Goal: Check status: Check status

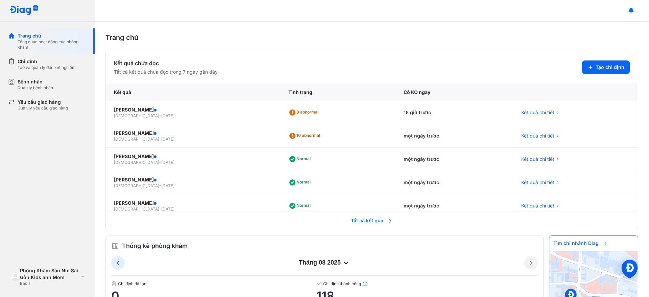
click at [366, 222] on span "Tất cả kết quả" at bounding box center [372, 220] width 50 height 15
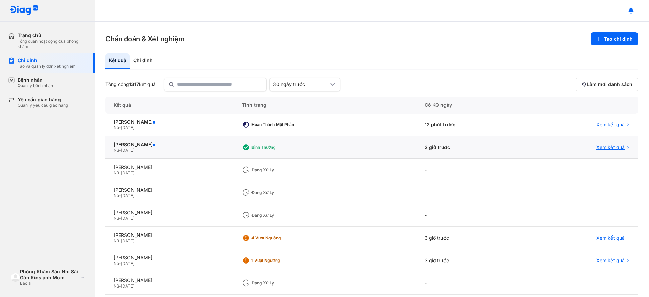
click at [618, 144] on div "Xem kết quả" at bounding box center [613, 147] width 34 height 6
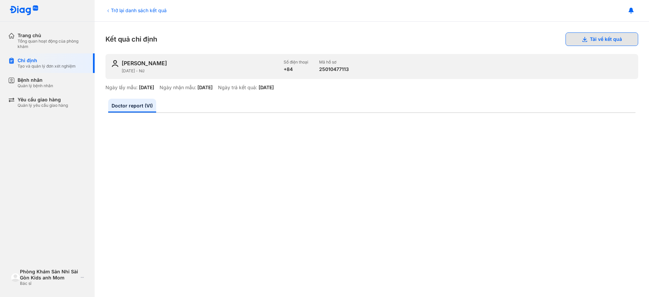
click at [587, 41] on button "Tải về kết quả" at bounding box center [601, 39] width 73 height 14
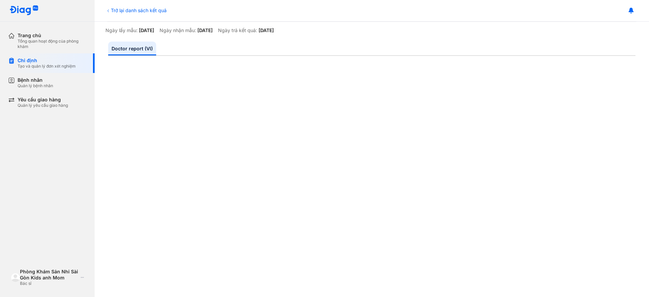
scroll to position [127, 0]
click at [146, 7] on div "Trở lại danh sách kết quả" at bounding box center [135, 10] width 61 height 7
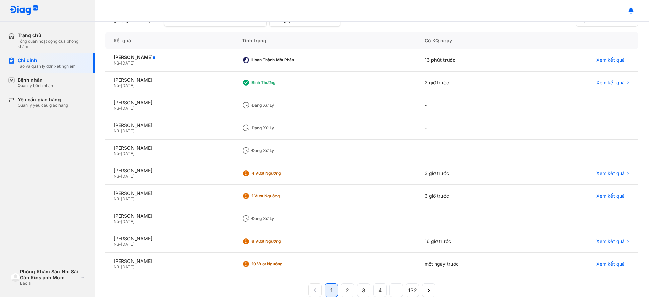
scroll to position [78, 0]
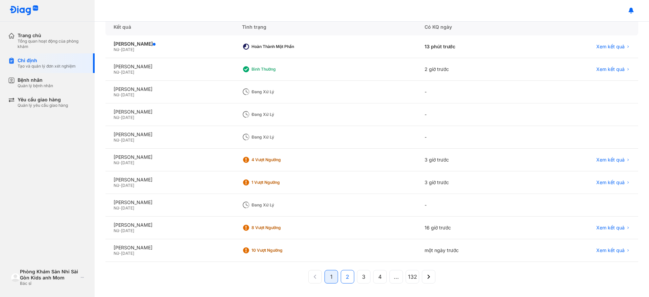
click at [346, 277] on span "2" at bounding box center [347, 277] width 3 height 8
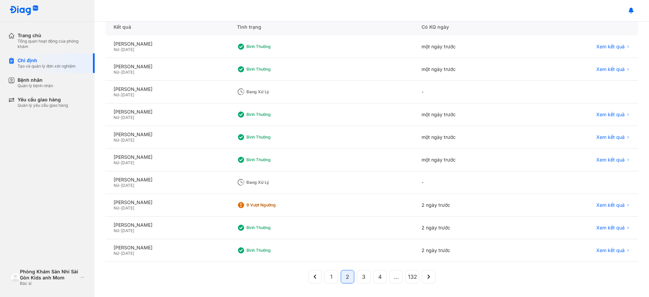
click at [438, 99] on div "-" at bounding box center [469, 92] width 113 height 23
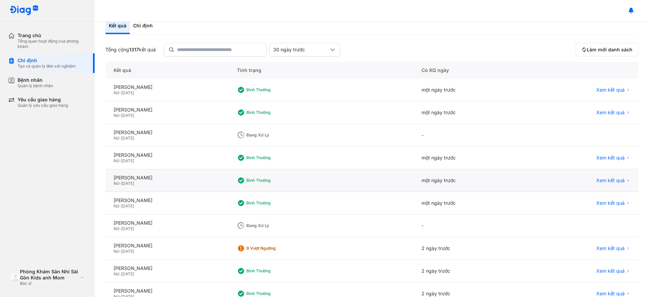
scroll to position [0, 0]
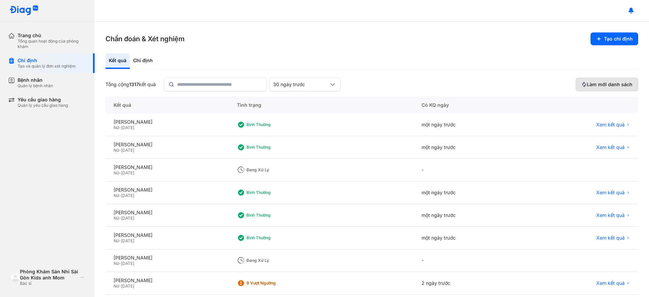
click at [589, 82] on span "Làm mới danh sách" at bounding box center [610, 84] width 46 height 6
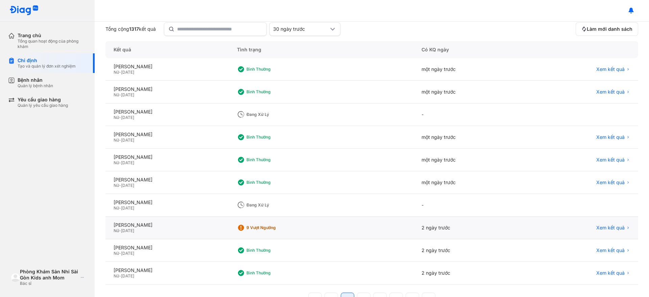
scroll to position [36, 0]
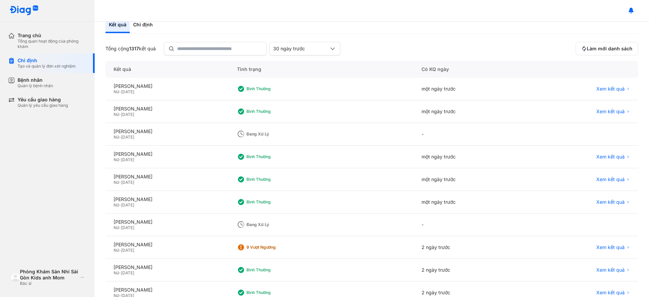
click at [487, 136] on div "-" at bounding box center [469, 134] width 113 height 23
click at [164, 134] on div "[PERSON_NAME]" at bounding box center [167, 131] width 107 height 6
click at [163, 131] on div "[PERSON_NAME]" at bounding box center [167, 131] width 107 height 6
click at [287, 132] on div "Đang xử lý" at bounding box center [273, 133] width 54 height 5
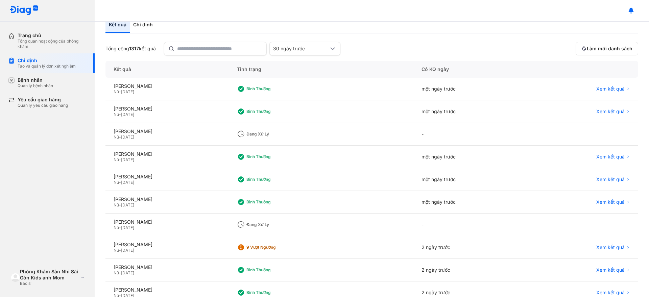
click at [287, 132] on div "Đang xử lý" at bounding box center [273, 133] width 54 height 5
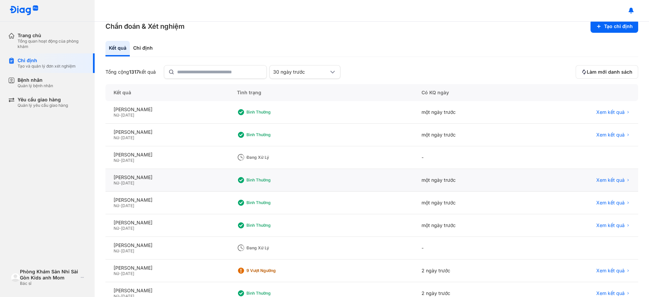
scroll to position [0, 0]
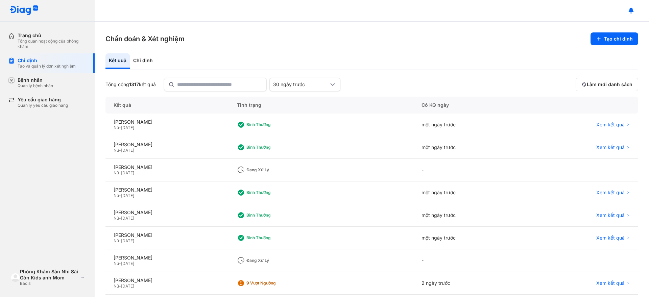
click at [74, 170] on div "Trang chủ Tổng quan hoạt động của phòng khám Chỉ định Tạo và quản lý đơn xét ng…" at bounding box center [47, 148] width 95 height 297
click at [610, 124] on span "Xem kết quả" at bounding box center [610, 125] width 28 height 6
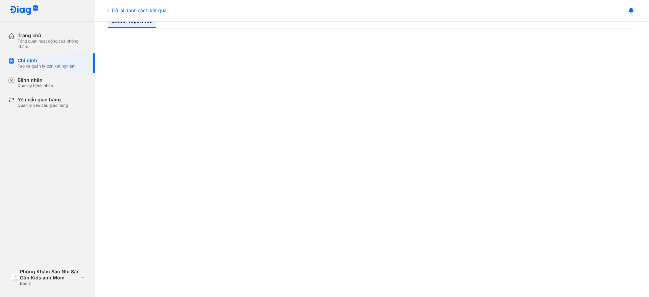
scroll to position [127, 0]
